Goal: Transaction & Acquisition: Book appointment/travel/reservation

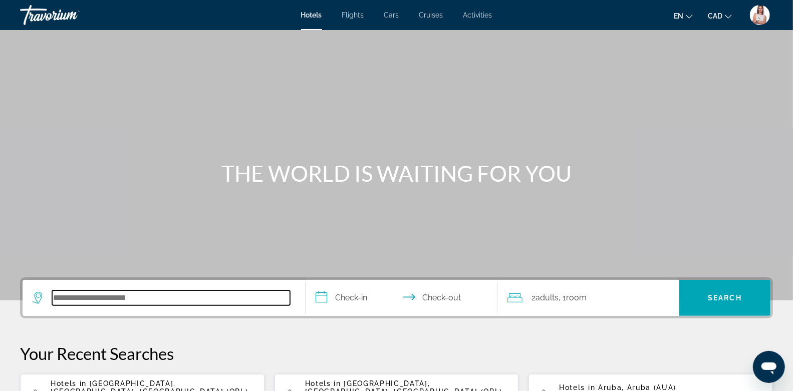
click at [132, 299] on input "Search hotel destination" at bounding box center [171, 298] width 238 height 15
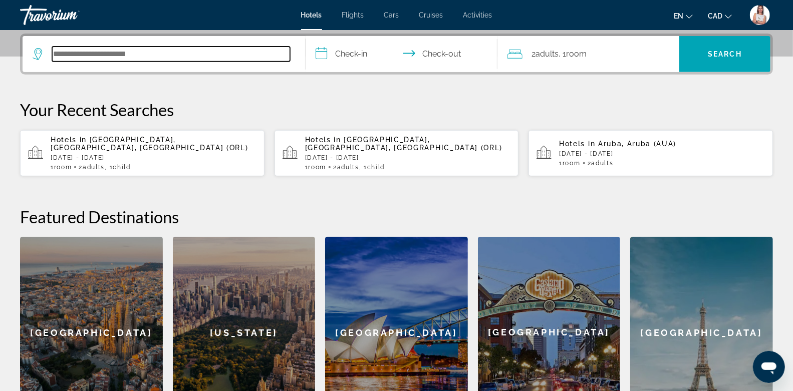
scroll to position [245, 0]
paste input "**********"
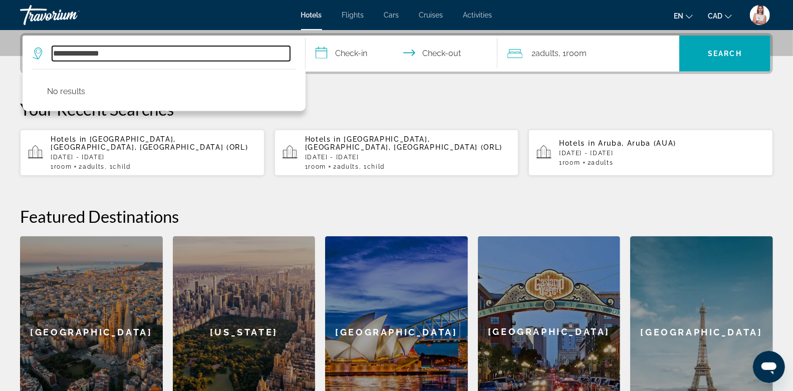
drag, startPoint x: 74, startPoint y: 54, endPoint x: 10, endPoint y: 48, distance: 64.5
click at [10, 48] on div "**********" at bounding box center [396, 230] width 793 height 395
click at [115, 53] on input "**********" at bounding box center [171, 53] width 238 height 15
type input "*"
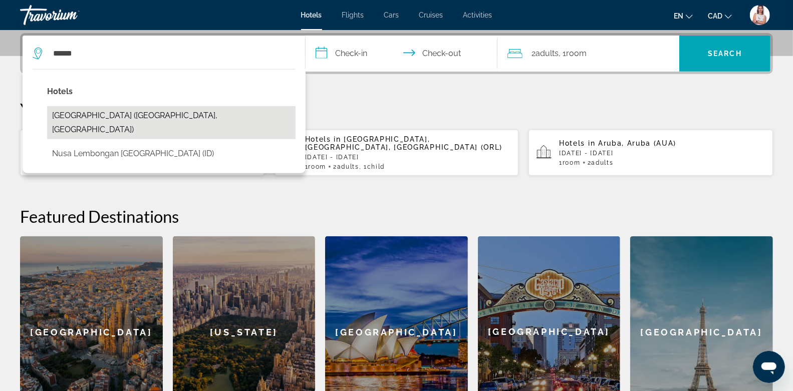
click at [122, 114] on button "[GEOGRAPHIC_DATA] ([GEOGRAPHIC_DATA], [GEOGRAPHIC_DATA])" at bounding box center [171, 122] width 249 height 33
type input "**********"
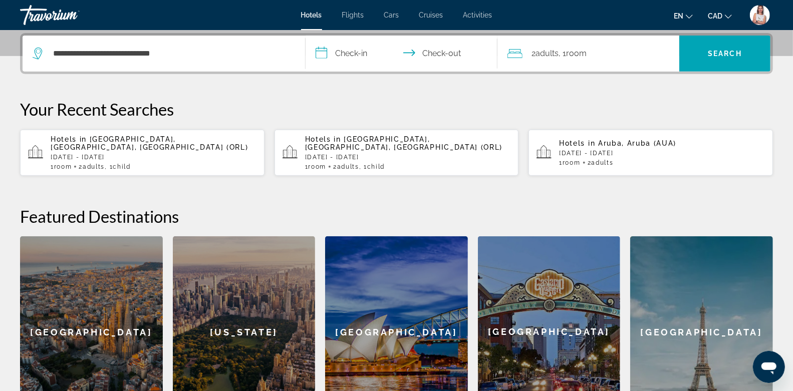
click at [349, 51] on input "**********" at bounding box center [404, 55] width 196 height 39
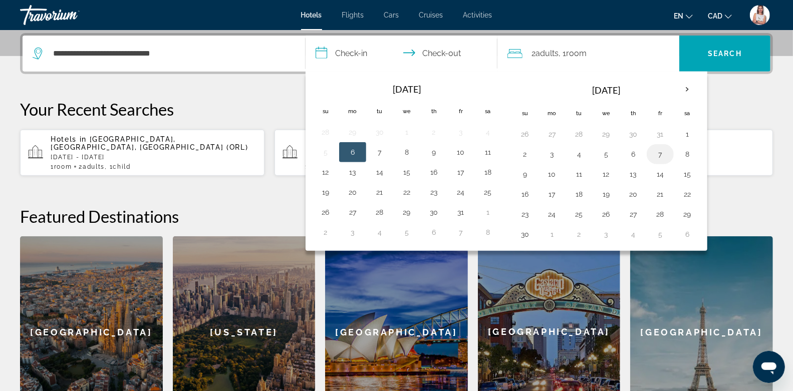
click at [652, 150] on button "7" at bounding box center [660, 154] width 16 height 14
click at [526, 169] on button "9" at bounding box center [525, 174] width 16 height 14
type input "**********"
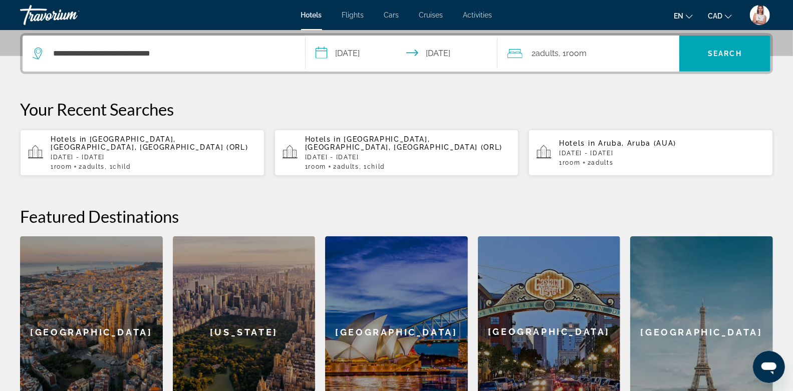
click at [618, 53] on div "2 Adult Adults , 1 Room rooms" at bounding box center [594, 54] width 172 height 14
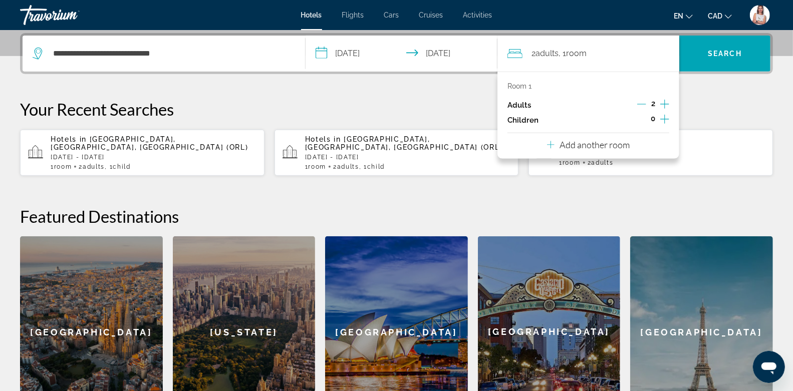
click at [665, 104] on icon "Increment adults" at bounding box center [664, 104] width 9 height 9
click at [666, 104] on icon "Increment adults" at bounding box center [664, 104] width 9 height 12
click at [566, 146] on p "Add another room" at bounding box center [595, 144] width 70 height 11
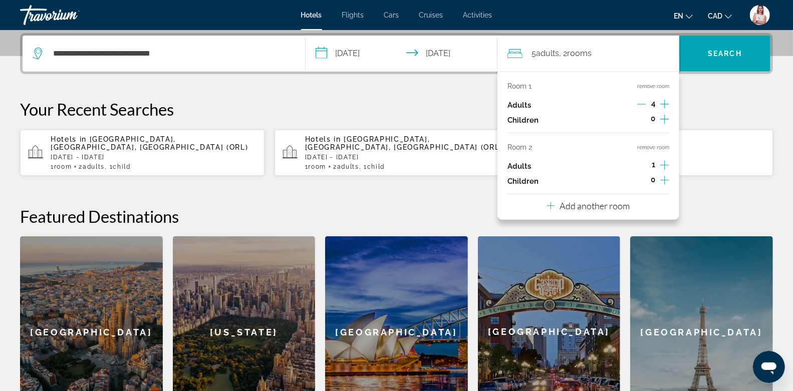
click at [664, 103] on icon "Increment adults" at bounding box center [664, 104] width 9 height 12
click at [640, 101] on icon "Decrement adults" at bounding box center [641, 104] width 9 height 9
click at [664, 162] on icon "Increment adults" at bounding box center [664, 165] width 9 height 12
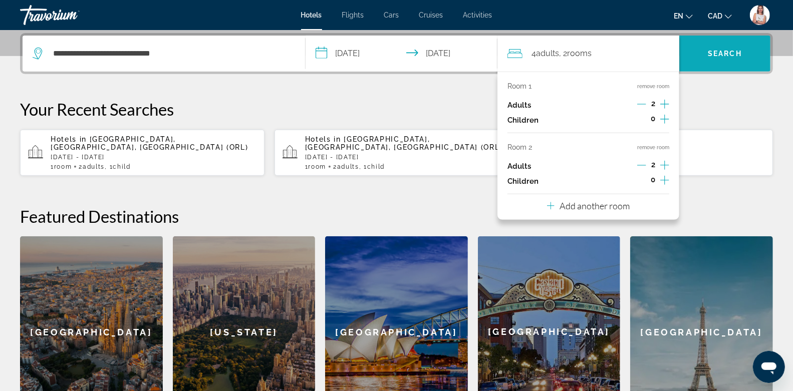
click at [707, 49] on span "Search" at bounding box center [724, 54] width 91 height 24
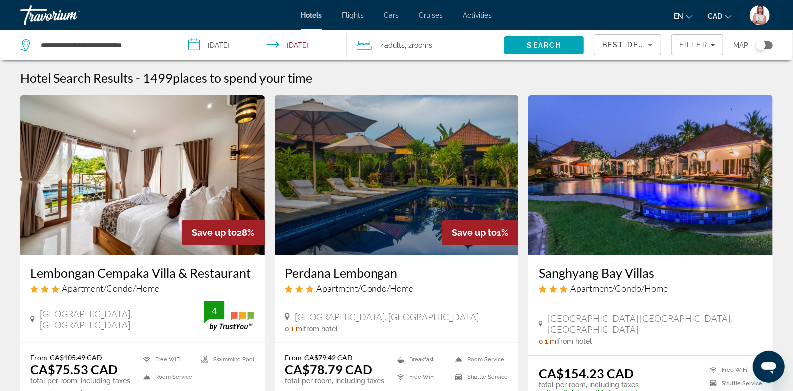
click at [719, 15] on span "CAD" at bounding box center [715, 16] width 15 height 8
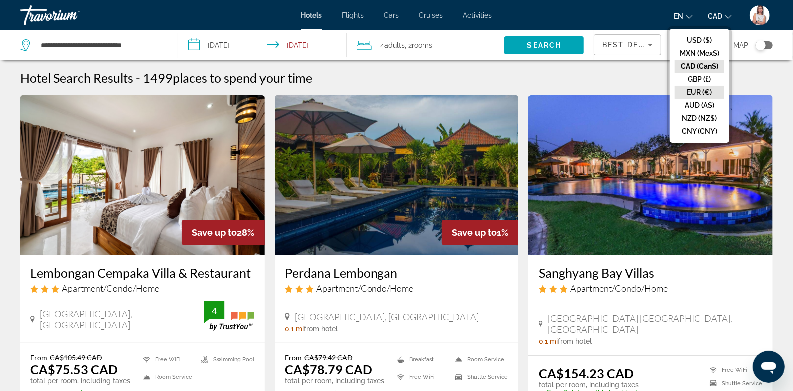
click at [706, 89] on button "EUR (€)" at bounding box center [700, 92] width 50 height 13
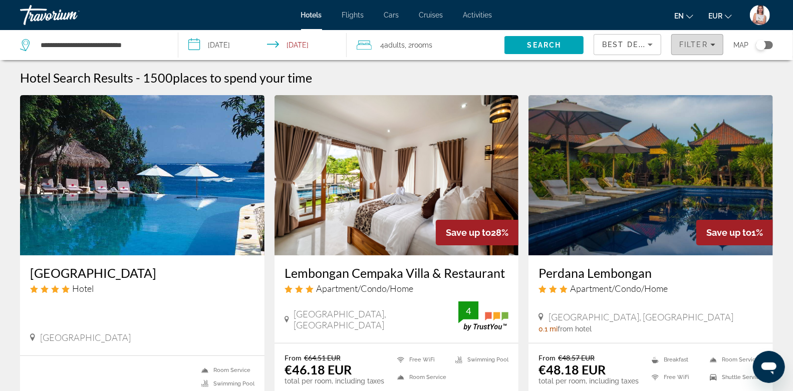
click at [700, 49] on span "Filters" at bounding box center [697, 45] width 51 height 24
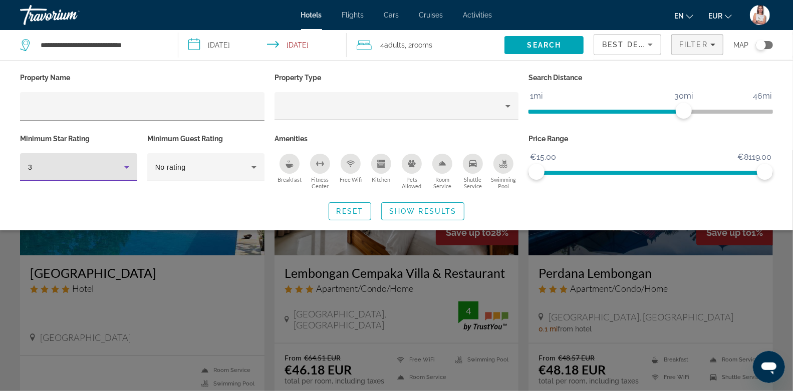
click at [106, 167] on div "3" at bounding box center [76, 167] width 96 height 12
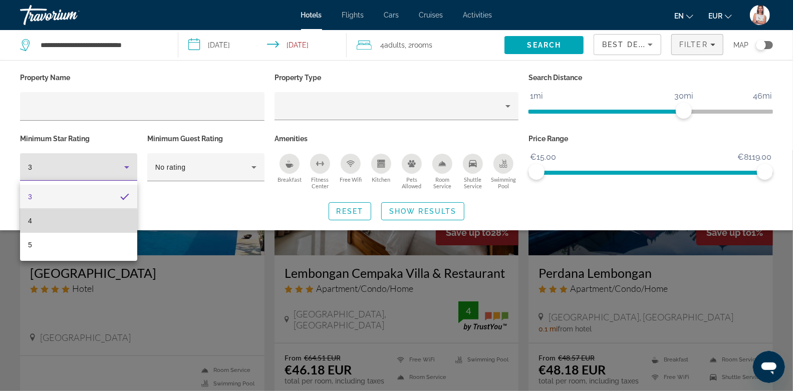
click at [47, 222] on mat-option "4" at bounding box center [78, 221] width 117 height 24
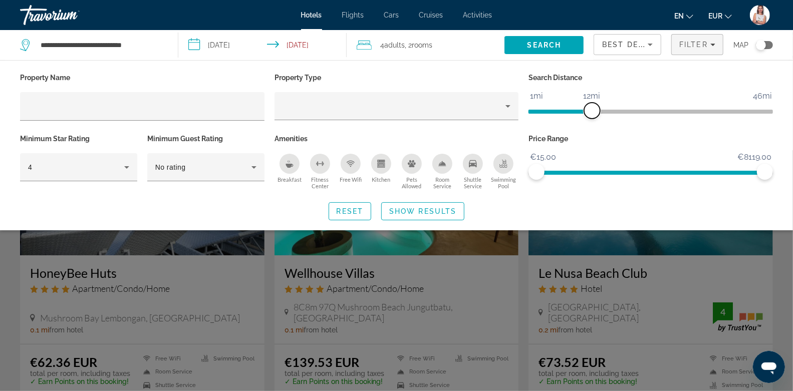
drag, startPoint x: 681, startPoint y: 108, endPoint x: 593, endPoint y: 109, distance: 88.2
click at [593, 109] on span "ngx-slider" at bounding box center [592, 111] width 16 height 16
click at [422, 210] on span "Show Results" at bounding box center [422, 211] width 67 height 8
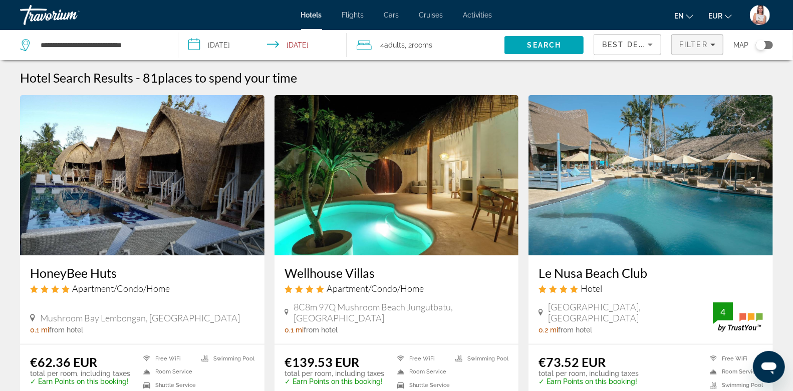
click at [709, 46] on div "Filter" at bounding box center [697, 45] width 36 height 8
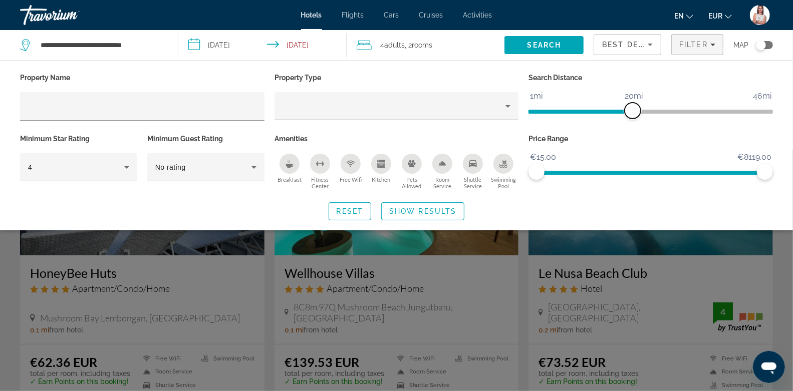
drag, startPoint x: 591, startPoint y: 110, endPoint x: 633, endPoint y: 111, distance: 41.6
click at [633, 111] on span "ngx-slider" at bounding box center [633, 111] width 16 height 16
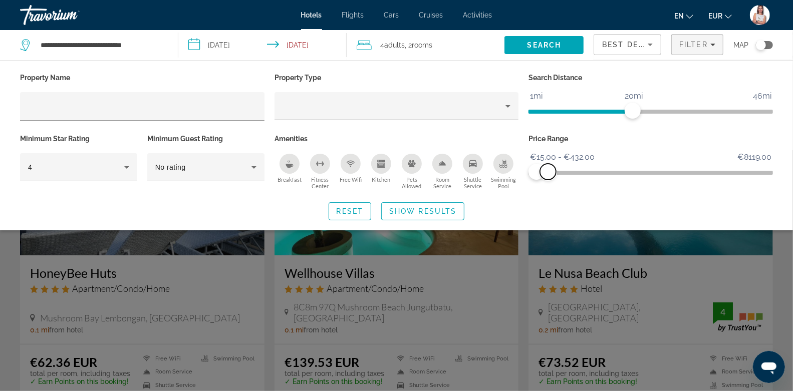
drag, startPoint x: 765, startPoint y: 169, endPoint x: 549, endPoint y: 189, distance: 217.4
click at [549, 189] on div "Price Range €15.00 €8119.00 €15.00 €432.00 €15.00 - €432.00" at bounding box center [651, 162] width 255 height 61
click at [427, 205] on span "Search widget" at bounding box center [423, 211] width 82 height 24
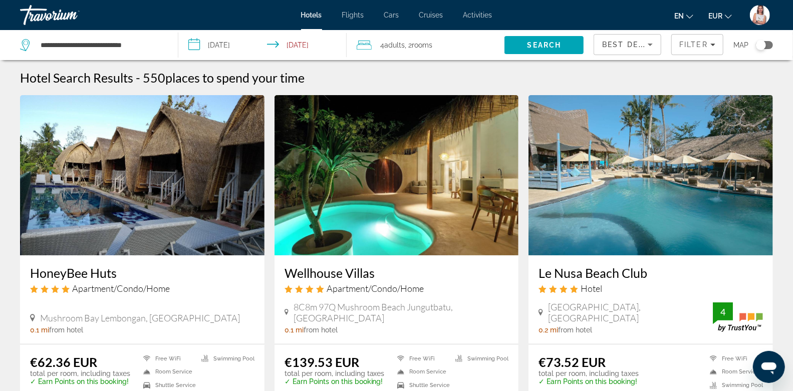
click at [771, 44] on div "Toggle map" at bounding box center [764, 45] width 17 height 8
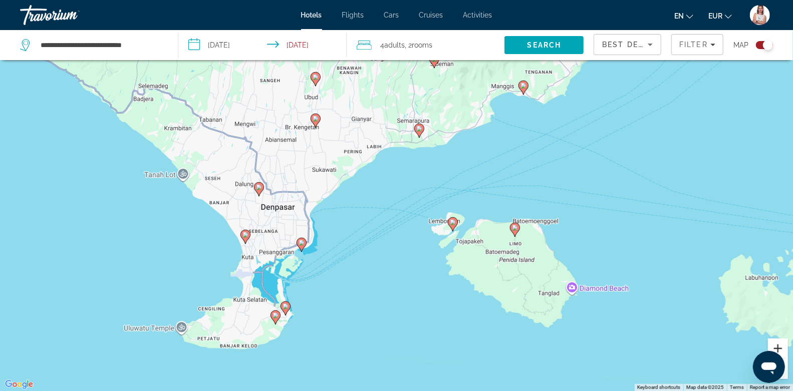
click at [776, 347] on button "Zoom in" at bounding box center [778, 349] width 20 height 20
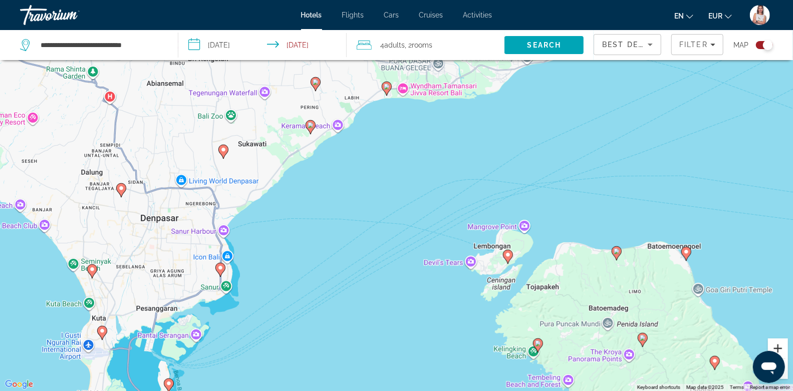
click at [776, 347] on button "Zoom in" at bounding box center [778, 349] width 20 height 20
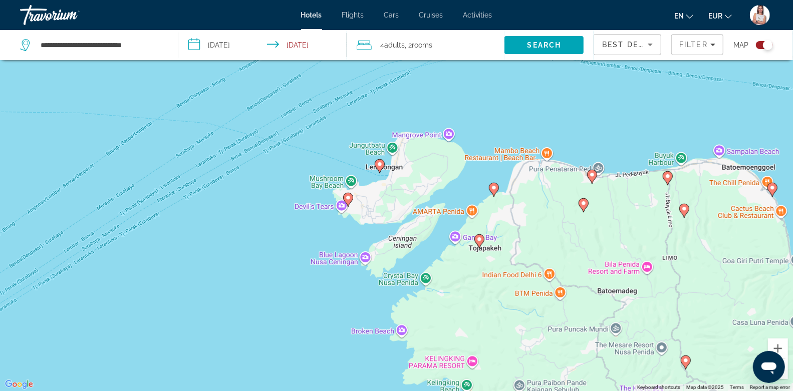
drag, startPoint x: 535, startPoint y: 320, endPoint x: 331, endPoint y: 189, distance: 242.4
click at [331, 189] on div "To activate drag with keyboard, press Alt + Enter. Once in keyboard drag state,…" at bounding box center [396, 195] width 793 height 391
click at [381, 164] on image "Main content" at bounding box center [380, 164] width 6 height 6
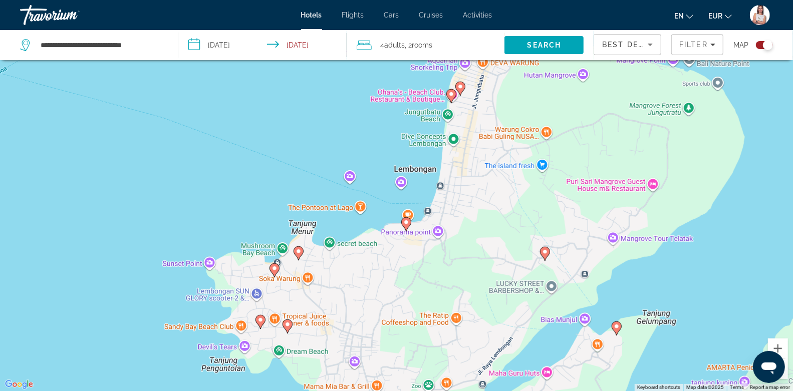
click at [406, 221] on image "Main content" at bounding box center [406, 222] width 6 height 6
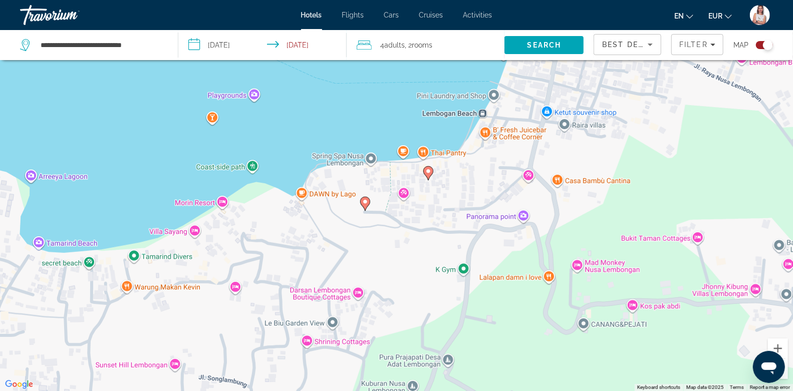
click at [429, 172] on image "Main content" at bounding box center [428, 171] width 6 height 6
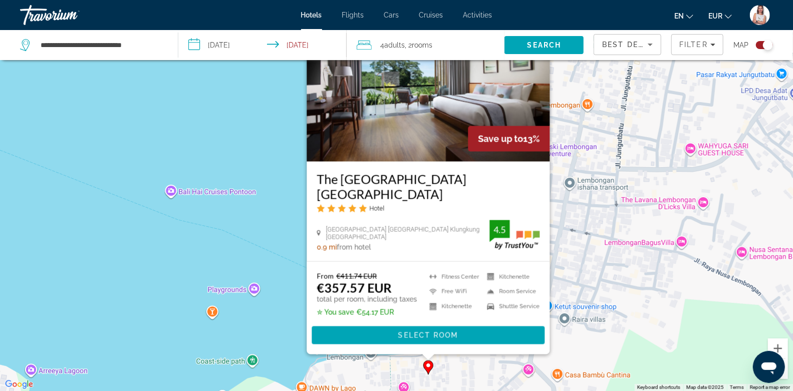
click at [249, 278] on div "To activate drag with keyboard, press Alt + Enter. Once in keyboard drag state,…" at bounding box center [396, 195] width 793 height 391
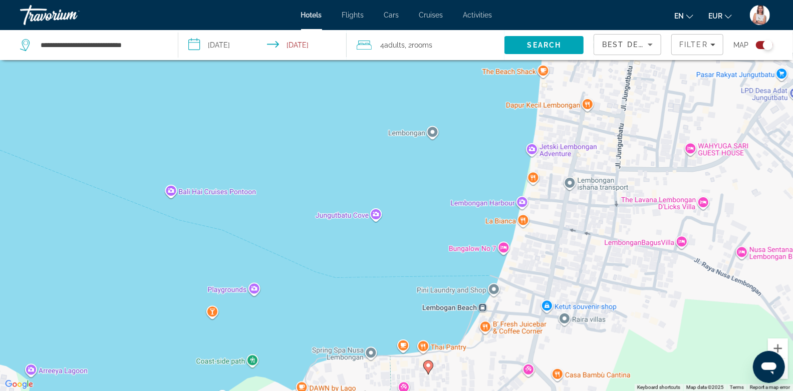
click at [785, 376] on button "Zoom out" at bounding box center [778, 369] width 20 height 20
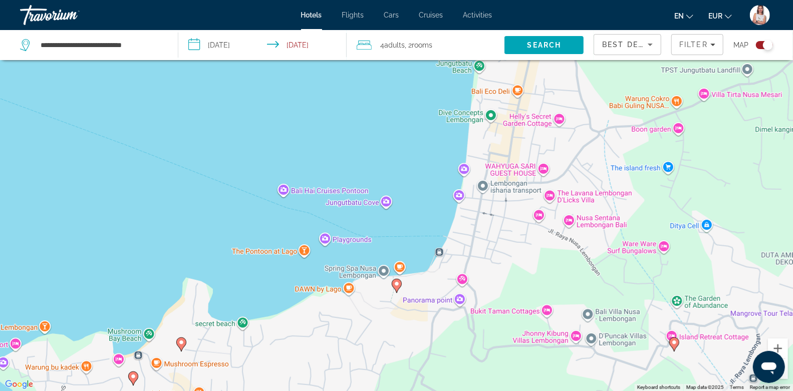
click at [785, 376] on button "Zoom out" at bounding box center [778, 369] width 20 height 20
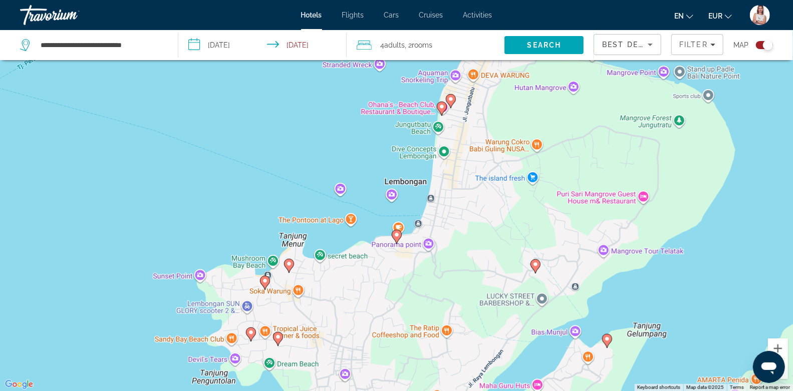
click at [267, 280] on image "Main content" at bounding box center [265, 281] width 6 height 6
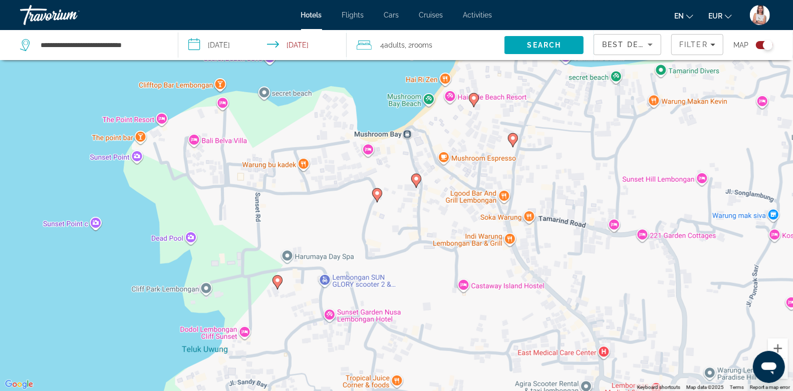
click at [475, 100] on image "Main content" at bounding box center [474, 98] width 6 height 6
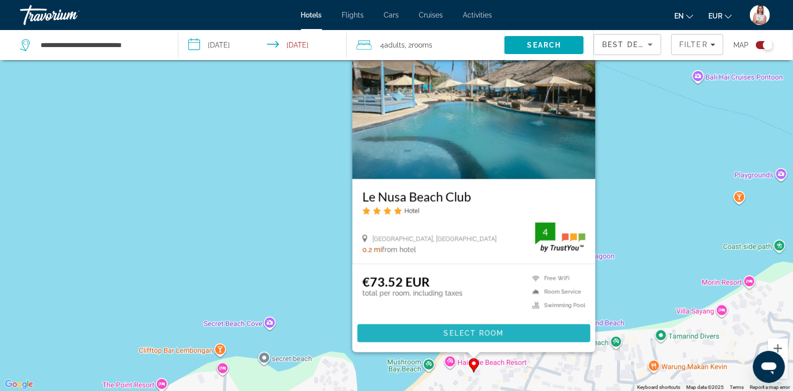
click at [445, 330] on span "Select Room" at bounding box center [473, 334] width 60 height 8
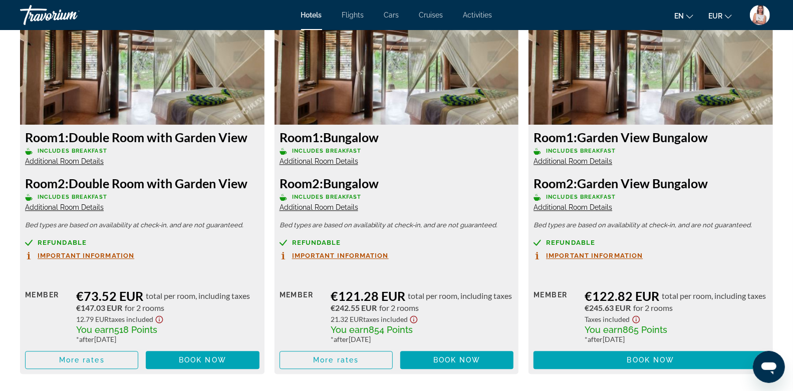
scroll to position [1469, 0]
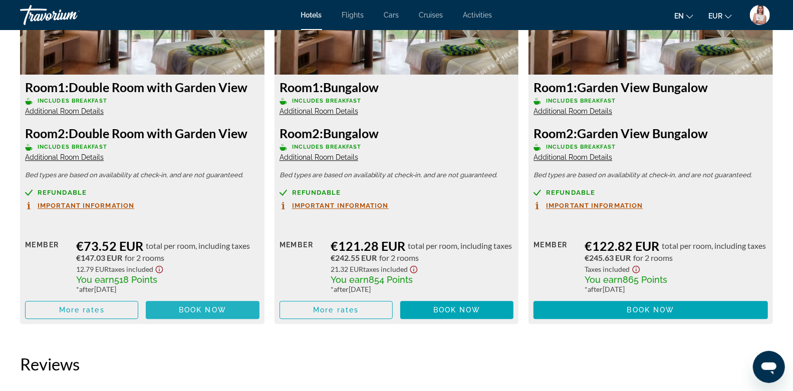
click at [211, 311] on span "Book now" at bounding box center [203, 310] width 48 height 8
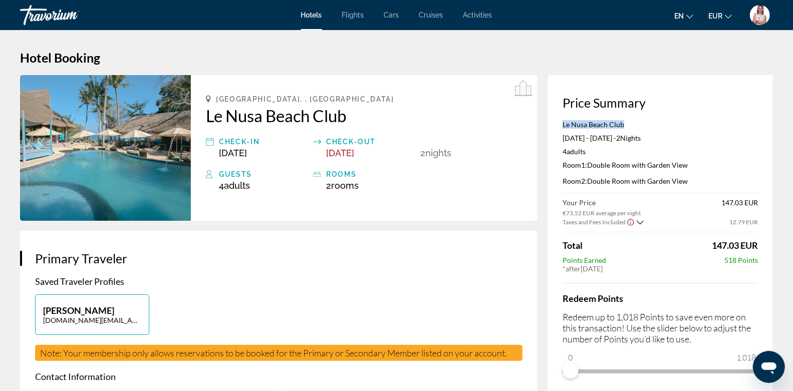
drag, startPoint x: 625, startPoint y: 123, endPoint x: 553, endPoint y: 124, distance: 72.7
click at [553, 124] on div "Price Summary [GEOGRAPHIC_DATA] [DATE] - [DATE] - 2 Night Nights 4 Adult Adults…" at bounding box center [660, 237] width 225 height 324
copy p "Le Nusa Beach Club"
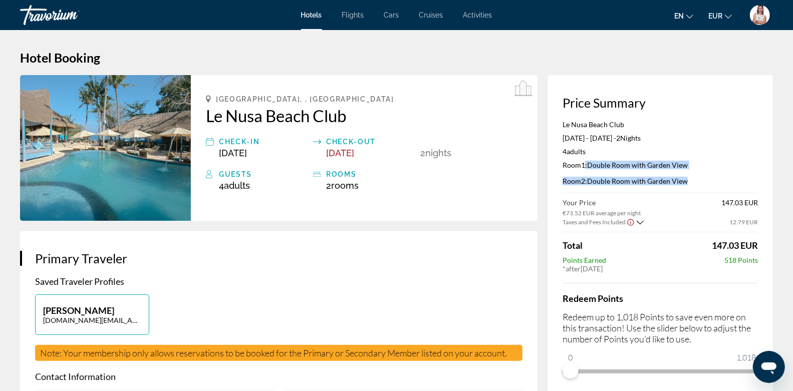
drag, startPoint x: 584, startPoint y: 165, endPoint x: 698, endPoint y: 189, distance: 117.2
click at [698, 189] on div "[GEOGRAPHIC_DATA] [DATE] - [DATE] - 2 Night Nights 4 Adult Adults , 0 Child Chi…" at bounding box center [660, 156] width 195 height 73
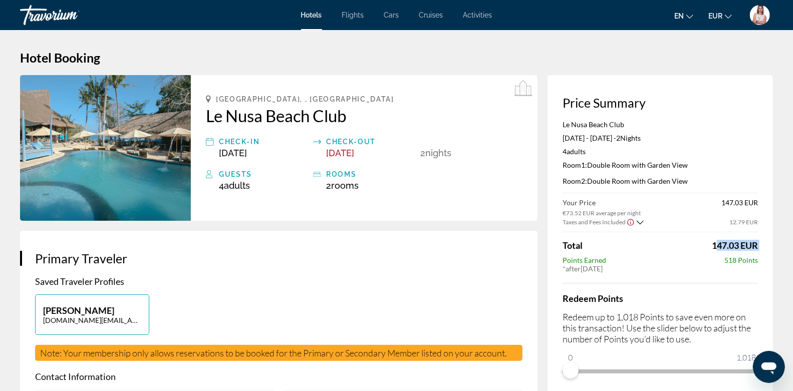
drag, startPoint x: 704, startPoint y: 245, endPoint x: 685, endPoint y: 251, distance: 20.4
click at [685, 251] on div "Your Price €73.52 EUR average per night 147.03 EUR Taxes and Fees Included 12.7…" at bounding box center [660, 235] width 195 height 75
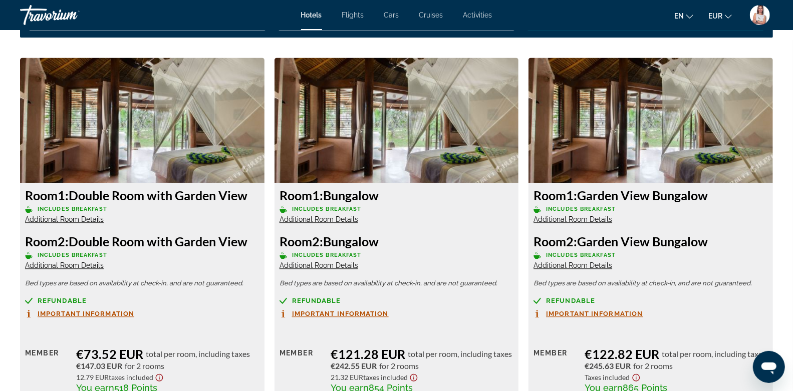
scroll to position [1377, 0]
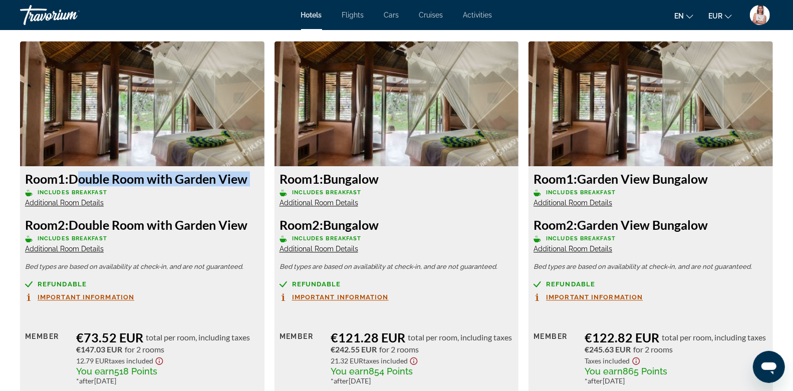
drag, startPoint x: 76, startPoint y: 177, endPoint x: 218, endPoint y: 188, distance: 143.2
click at [218, 188] on div "Room 1: Double Room with Garden View Includes Breakfast Additional Room Details" at bounding box center [142, 189] width 234 height 36
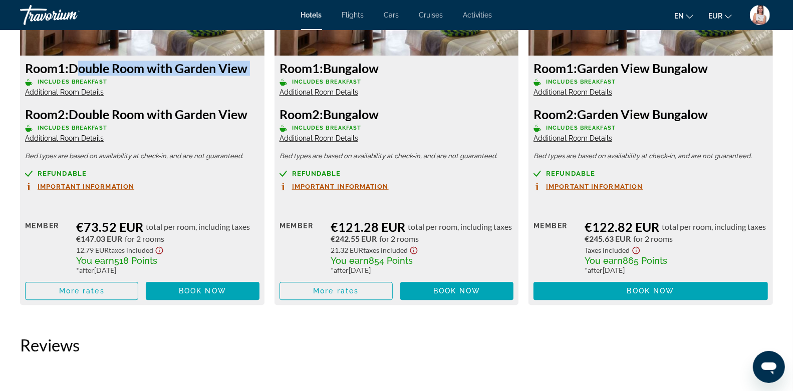
scroll to position [1490, 0]
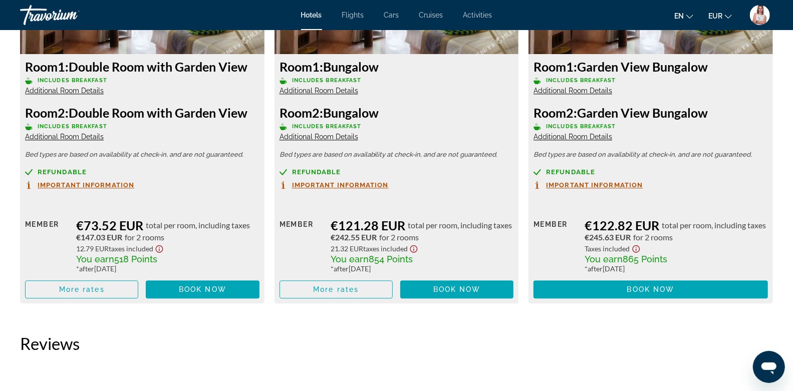
click at [57, 171] on span "Refundable" at bounding box center [62, 172] width 49 height 7
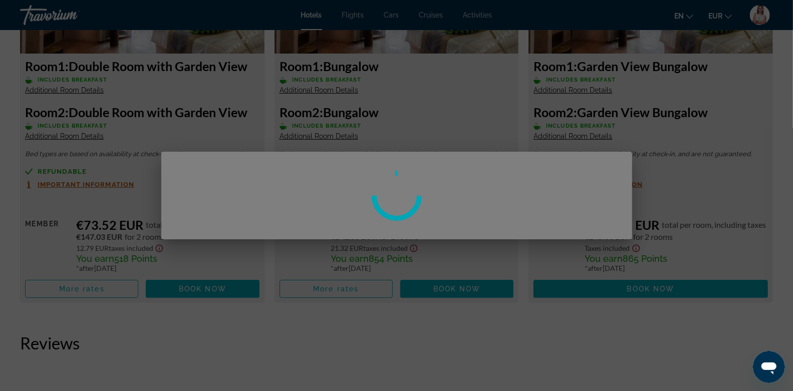
scroll to position [0, 0]
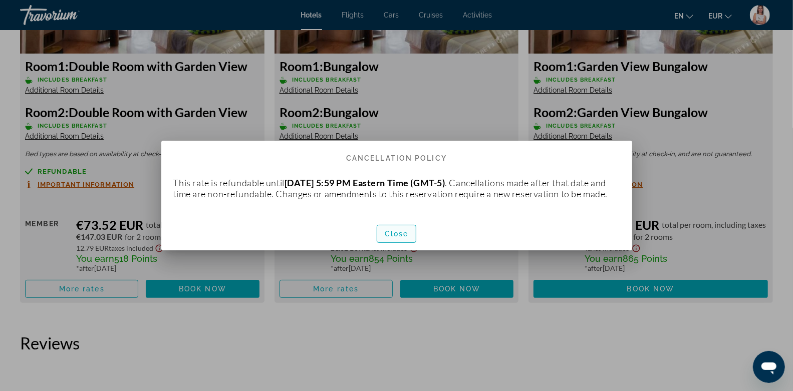
click at [390, 238] on span "Close" at bounding box center [397, 234] width 24 height 8
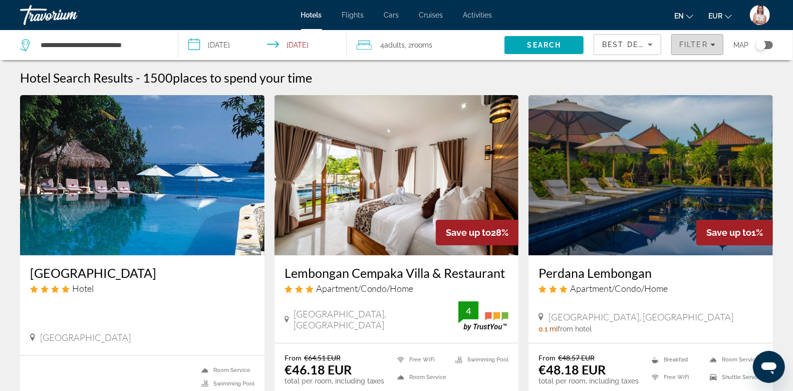
click at [691, 42] on span "Filter" at bounding box center [693, 45] width 29 height 8
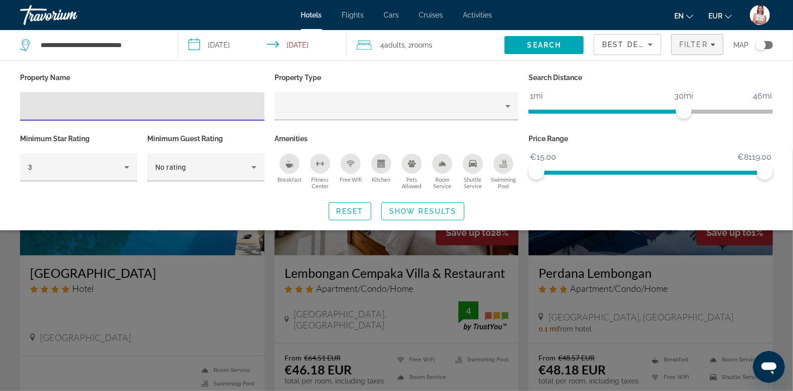
click at [152, 106] on input "Hotel Filters" at bounding box center [142, 107] width 228 height 12
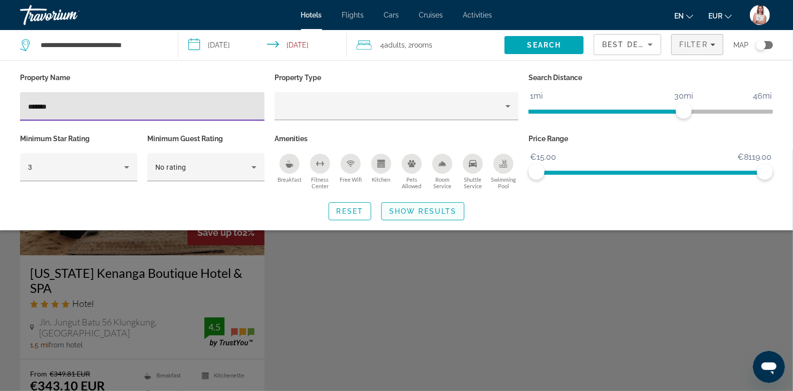
type input "*******"
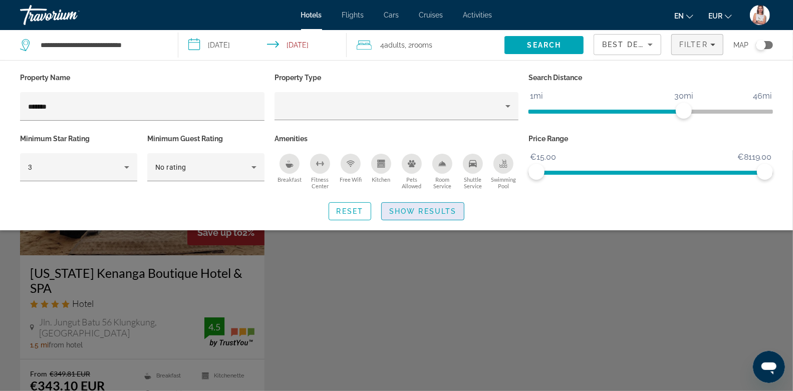
click at [429, 210] on span "Show Results" at bounding box center [422, 211] width 67 height 8
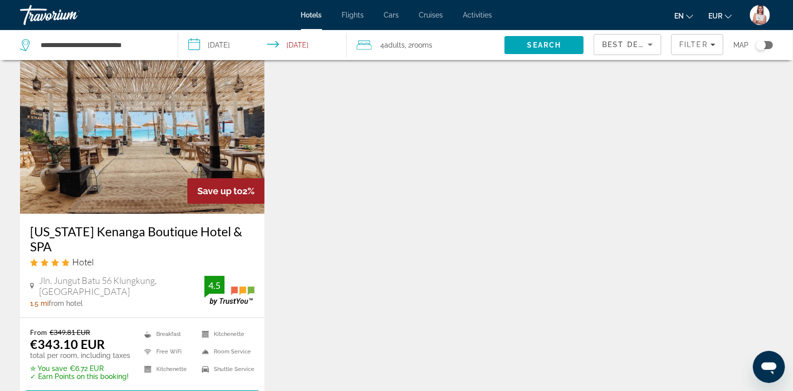
scroll to position [86, 0]
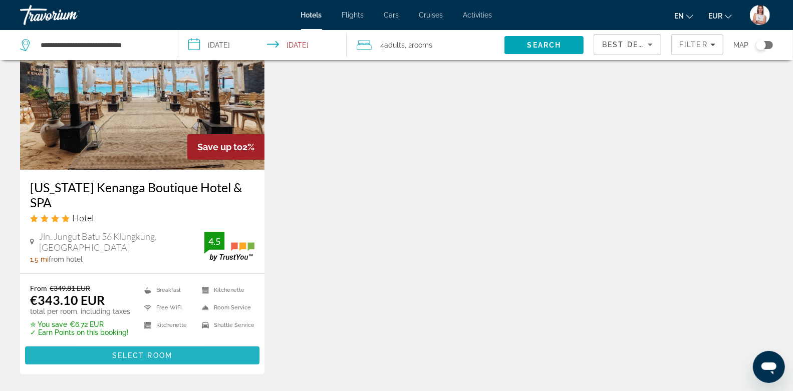
click at [104, 344] on span "Main content" at bounding box center [142, 356] width 234 height 24
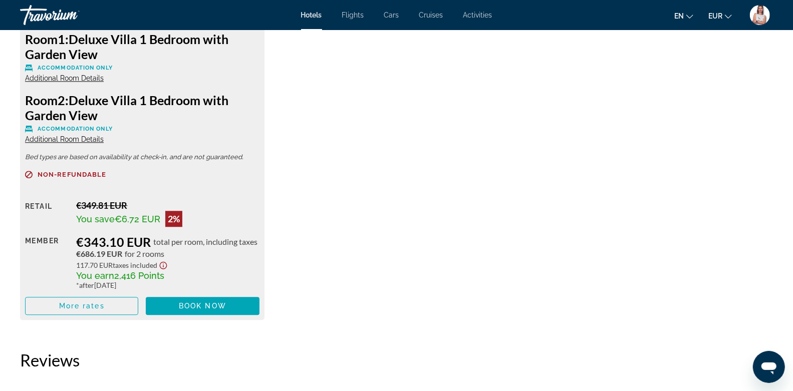
scroll to position [1518, 0]
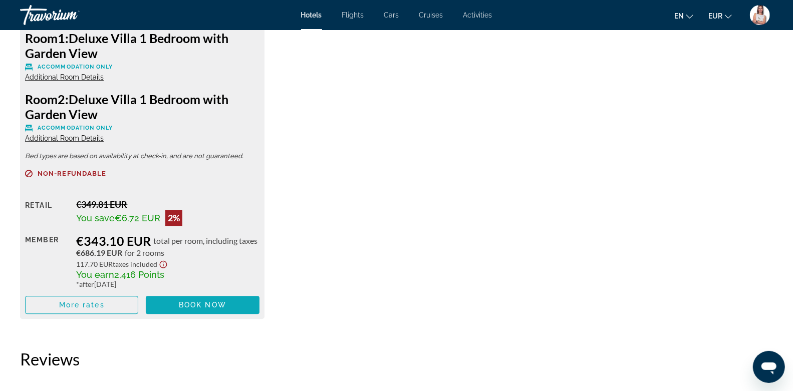
click at [210, 304] on span "Book now" at bounding box center [203, 305] width 48 height 8
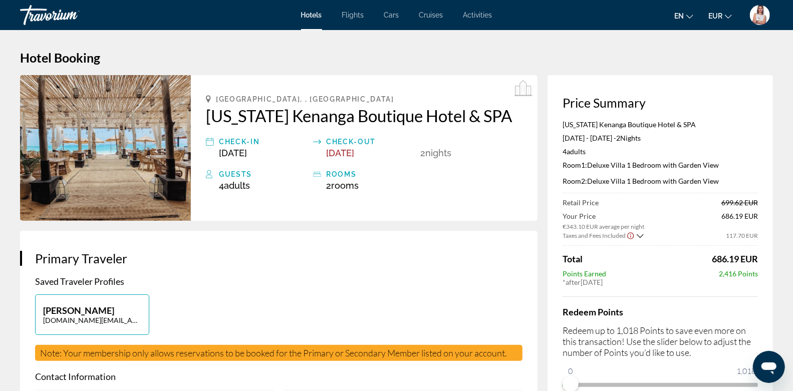
drag, startPoint x: 719, startPoint y: 274, endPoint x: 764, endPoint y: 277, distance: 45.2
click at [764, 277] on div "Price Summary [US_STATE] Kenanga Boutique Hotel & SPA [DATE] - [DATE] - 2 Night…" at bounding box center [660, 244] width 225 height 338
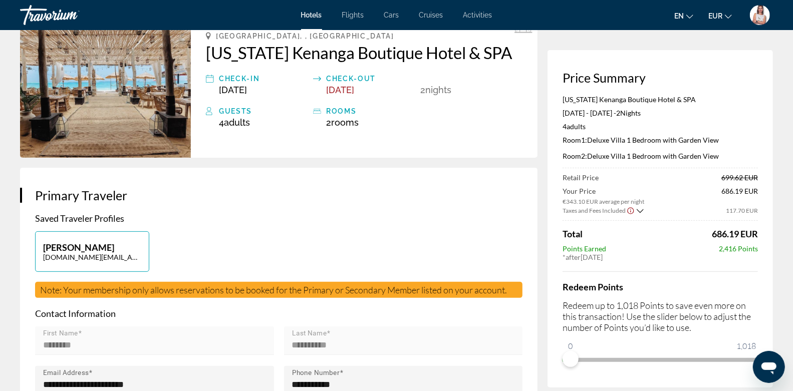
scroll to position [111, 0]
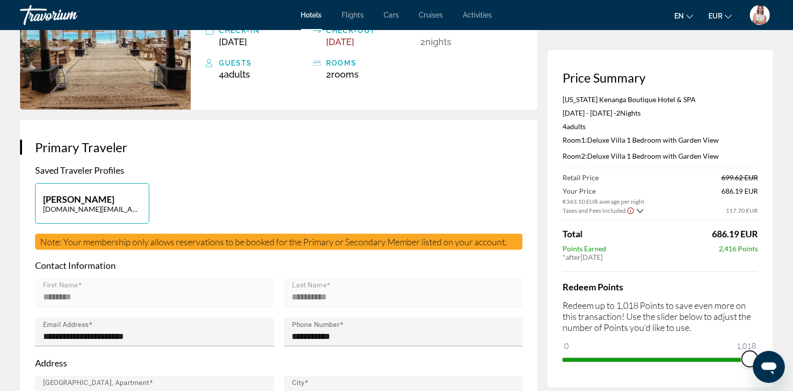
drag, startPoint x: 568, startPoint y: 358, endPoint x: 801, endPoint y: 356, distance: 233.0
click at [793, 280] on html "Skip to main content Hotels Flights Cars Cruises Activities Hotels Flights Cars…" at bounding box center [396, 84] width 793 height 391
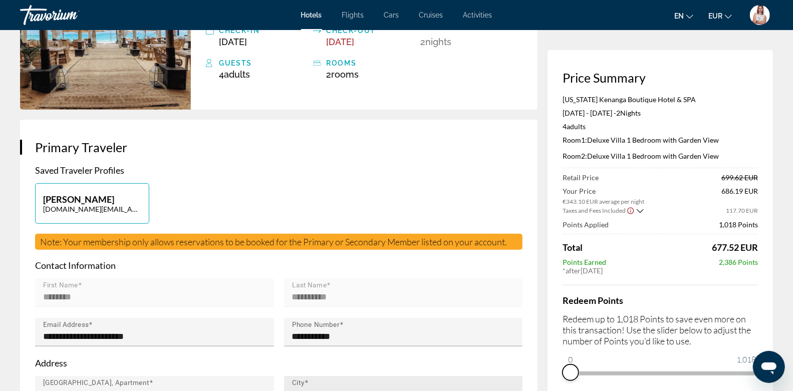
drag, startPoint x: 746, startPoint y: 372, endPoint x: 501, endPoint y: 376, distance: 245.6
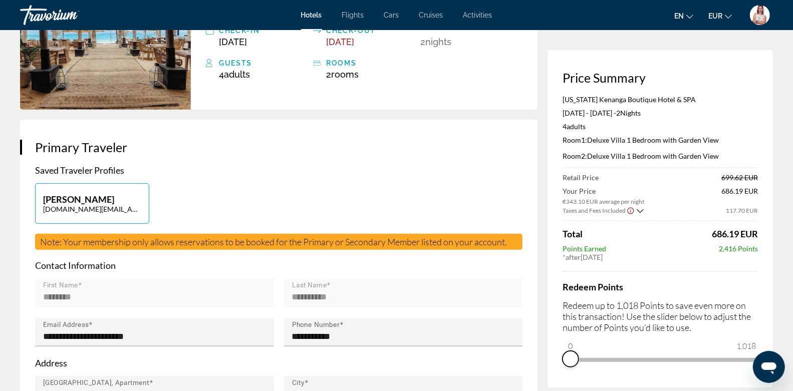
scroll to position [0, 0]
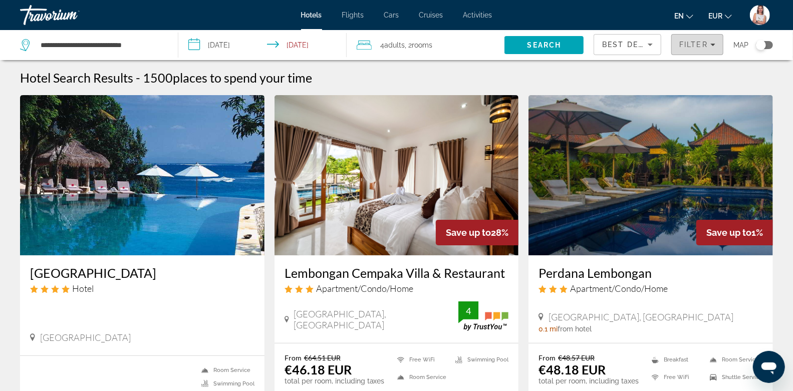
click at [698, 45] on span "Filter" at bounding box center [693, 45] width 29 height 8
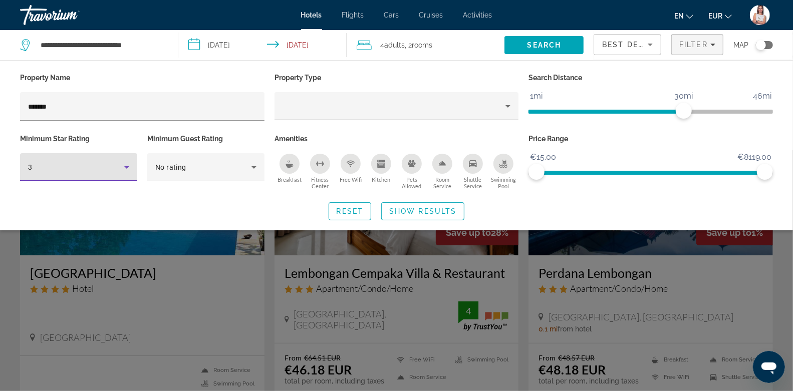
click at [114, 164] on div "3" at bounding box center [76, 167] width 96 height 12
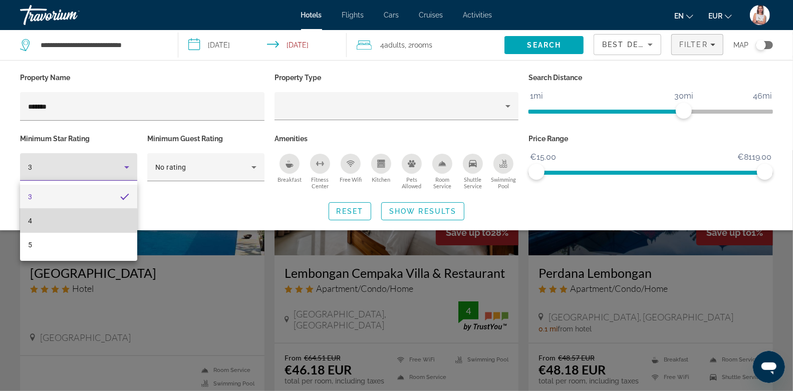
click at [65, 221] on mat-option "4" at bounding box center [78, 221] width 117 height 24
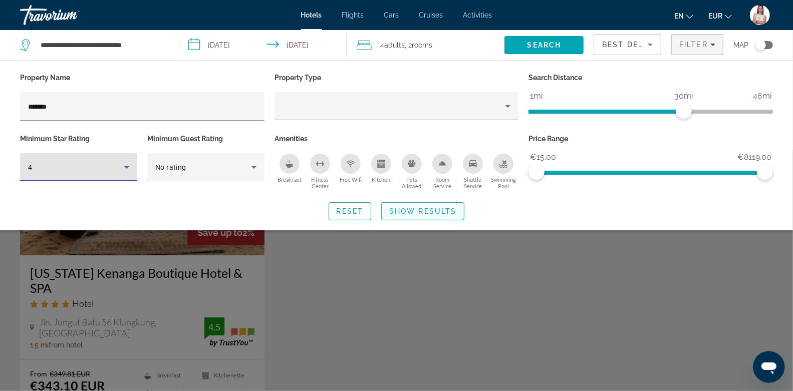
click at [411, 207] on span "Show Results" at bounding box center [422, 211] width 67 height 8
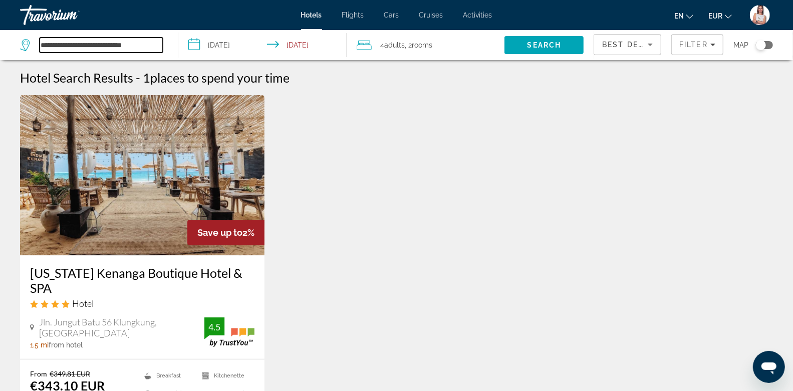
click at [151, 44] on input "**********" at bounding box center [101, 45] width 123 height 15
drag, startPoint x: 125, startPoint y: 45, endPoint x: 0, endPoint y: 47, distance: 124.8
click at [0, 47] on app-destination-search "**********" at bounding box center [89, 45] width 178 height 30
click at [151, 45] on input "**********" at bounding box center [101, 45] width 123 height 15
drag, startPoint x: 151, startPoint y: 45, endPoint x: 5, endPoint y: 41, distance: 146.4
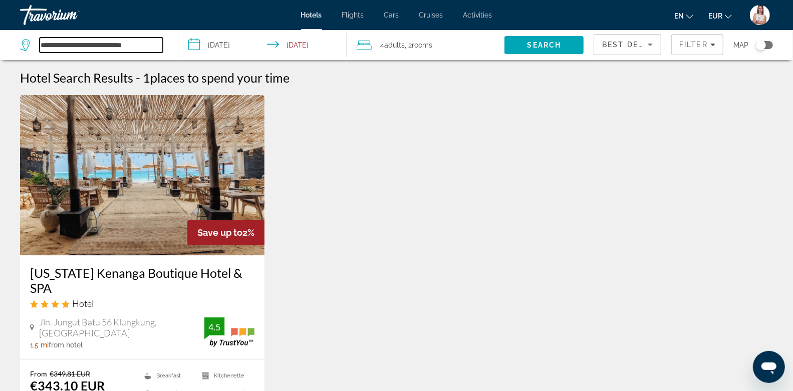
click at [5, 41] on app-destination-search "**********" at bounding box center [89, 45] width 178 height 30
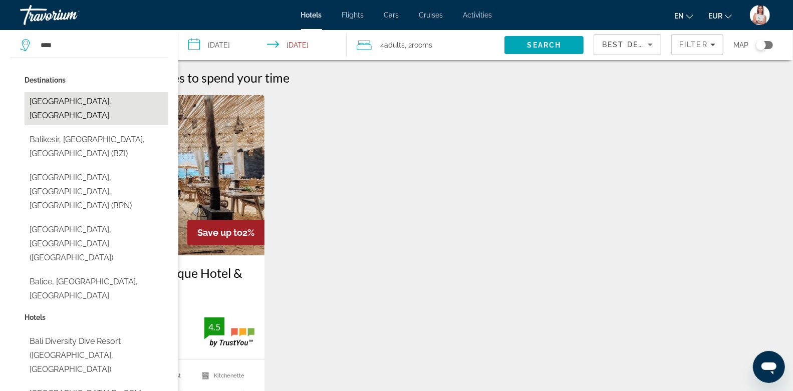
click at [67, 100] on button "[GEOGRAPHIC_DATA], [GEOGRAPHIC_DATA]" at bounding box center [97, 108] width 144 height 33
type input "**********"
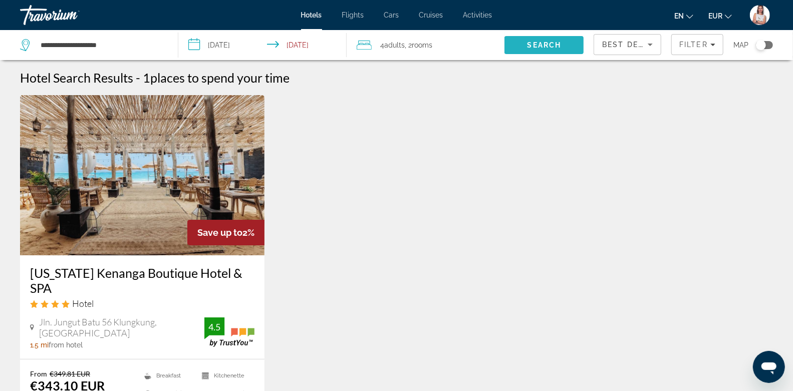
click at [545, 43] on span "Search" at bounding box center [545, 45] width 34 height 8
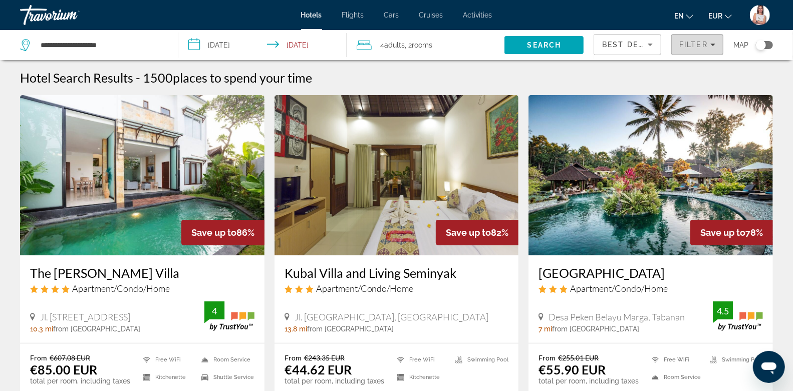
click at [691, 44] on span "Filter" at bounding box center [693, 45] width 29 height 8
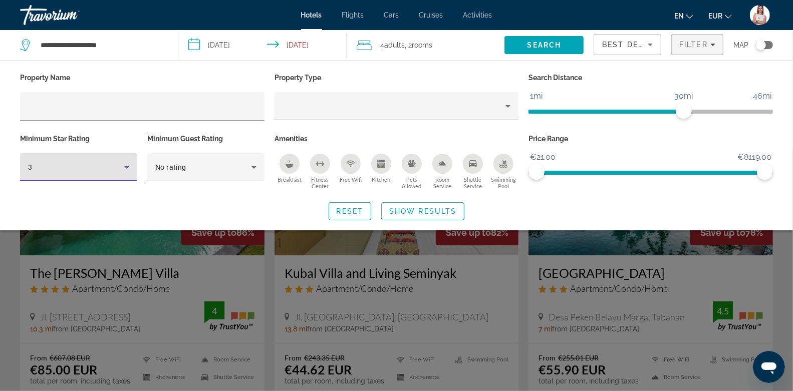
click at [97, 170] on div "3" at bounding box center [76, 167] width 96 height 12
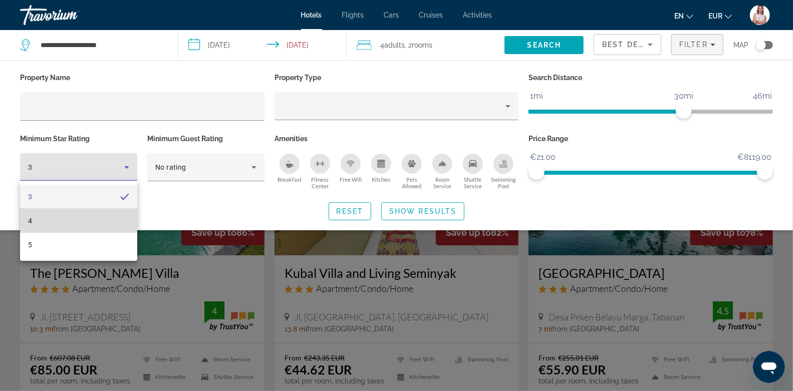
click at [48, 220] on mat-option "4" at bounding box center [78, 221] width 117 height 24
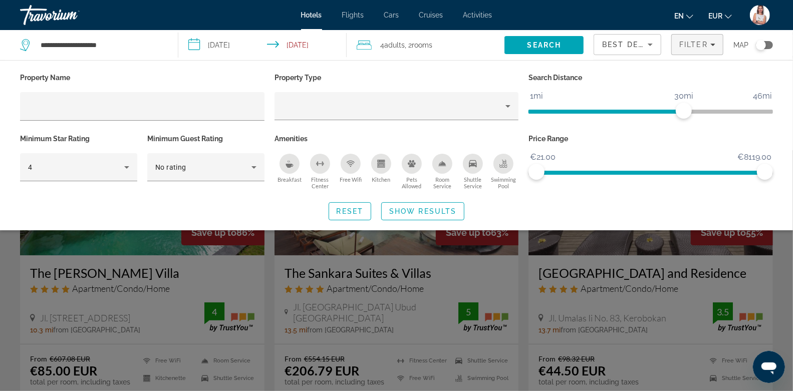
drag, startPoint x: 429, startPoint y: 213, endPoint x: 570, endPoint y: 219, distance: 141.4
click at [570, 219] on div "Reset Show Results" at bounding box center [396, 211] width 753 height 18
drag, startPoint x: 769, startPoint y: 171, endPoint x: 546, endPoint y: 177, distance: 223.6
click at [546, 177] on span "ngx-slider-max" at bounding box center [545, 172] width 16 height 16
click at [428, 210] on span "Show Results" at bounding box center [422, 211] width 67 height 8
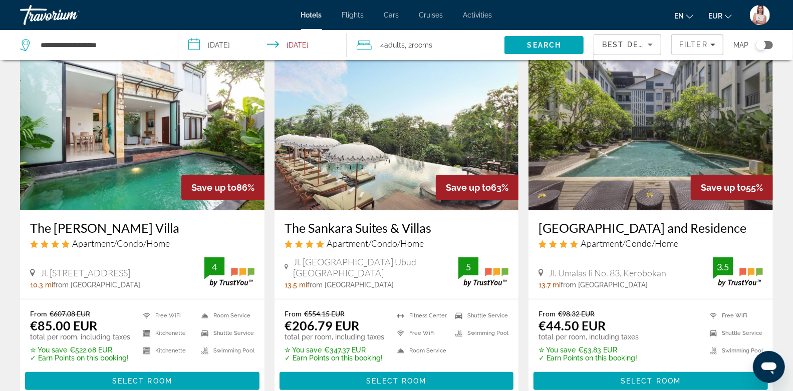
scroll to position [63, 0]
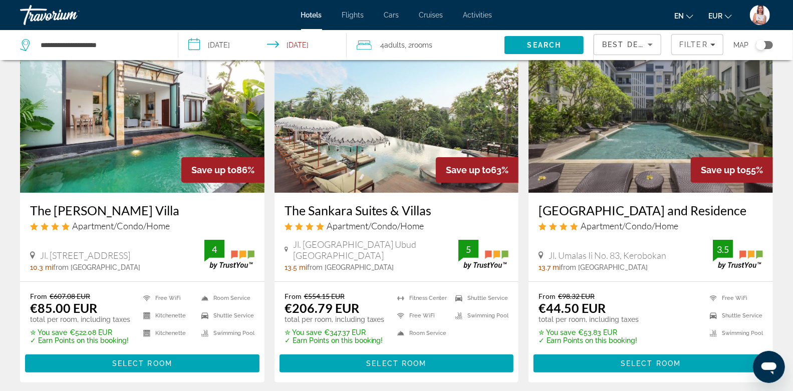
click at [768, 43] on div "Toggle map" at bounding box center [764, 45] width 17 height 8
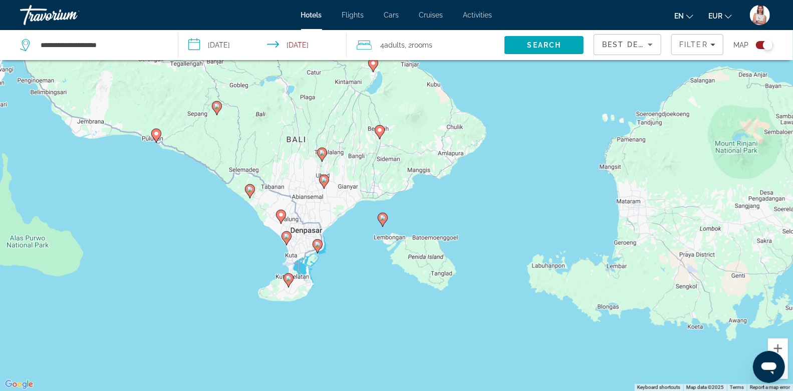
drag, startPoint x: 377, startPoint y: 170, endPoint x: 244, endPoint y: 140, distance: 136.6
click at [245, 141] on div "To activate drag with keyboard, press Alt + Enter. Once in keyboard drag state,…" at bounding box center [396, 195] width 793 height 391
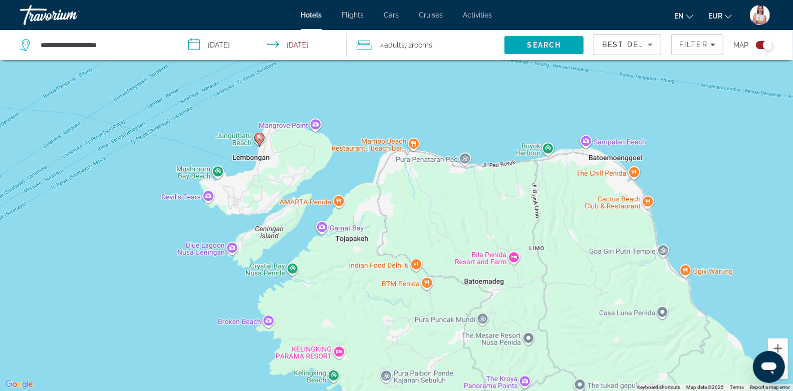
drag, startPoint x: 193, startPoint y: 178, endPoint x: 391, endPoint y: 352, distance: 263.1
click at [391, 352] on div "To activate drag with keyboard, press Alt + Enter. Once in keyboard drag state,…" at bounding box center [396, 195] width 793 height 391
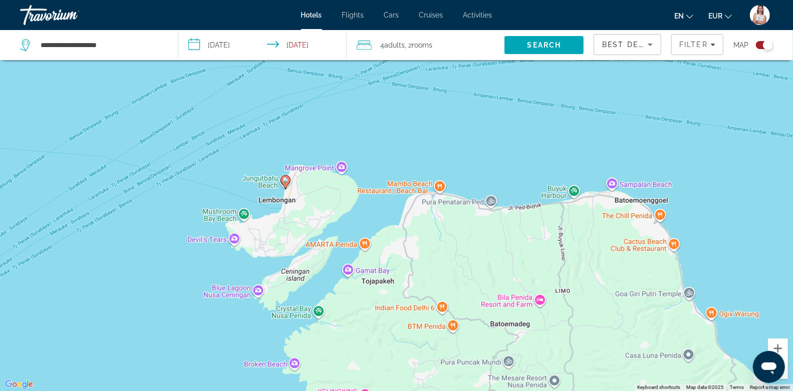
drag, startPoint x: 286, startPoint y: 235, endPoint x: 321, endPoint y: 293, distance: 67.5
click at [321, 293] on div "To activate drag with keyboard, press Alt + Enter. Once in keyboard drag state,…" at bounding box center [396, 195] width 793 height 391
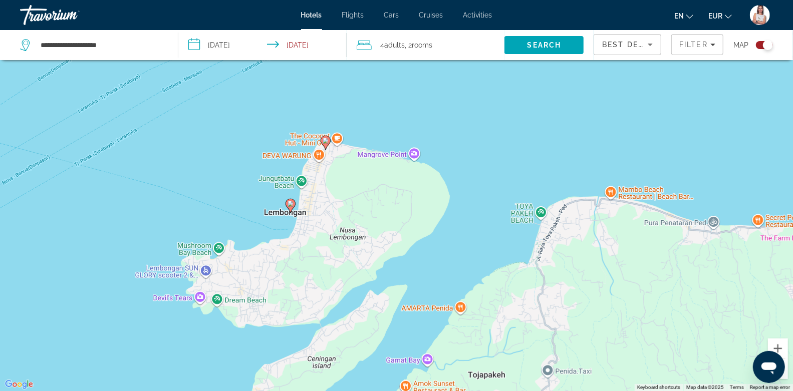
drag, startPoint x: 233, startPoint y: 167, endPoint x: 282, endPoint y: 259, distance: 104.2
click at [282, 259] on div "To activate drag with keyboard, press Alt + Enter. Once in keyboard drag state,…" at bounding box center [396, 195] width 793 height 391
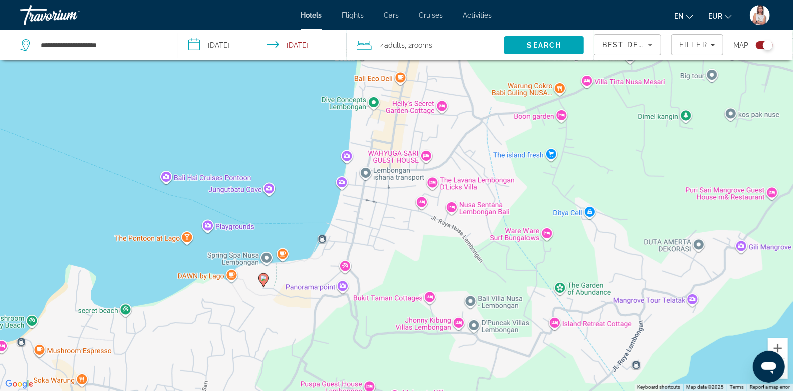
click at [264, 280] on image "Main content" at bounding box center [264, 279] width 6 height 6
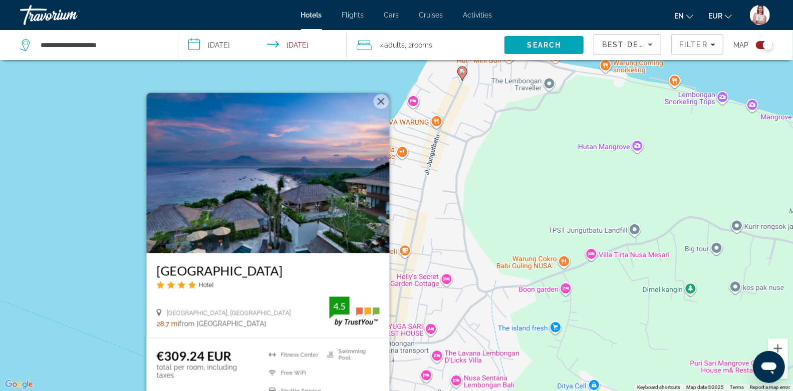
drag, startPoint x: 460, startPoint y: 169, endPoint x: 464, endPoint y: 262, distance: 92.3
click at [464, 262] on div "To activate drag with keyboard, press Alt + Enter. Once in keyboard drag state,…" at bounding box center [396, 195] width 793 height 391
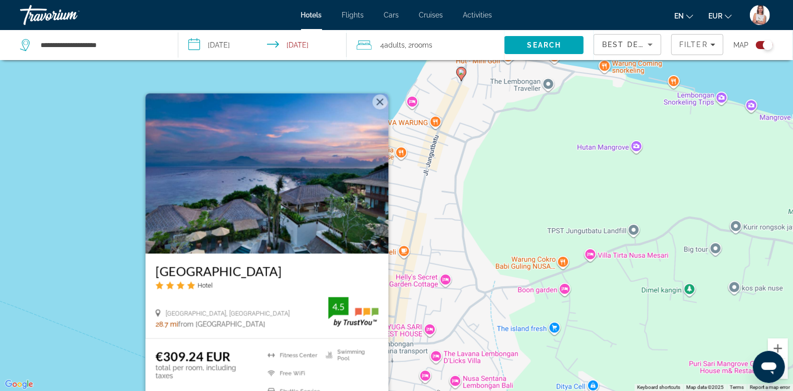
click at [98, 189] on div "To activate drag with keyboard, press Alt + Enter. Once in keyboard drag state,…" at bounding box center [396, 195] width 793 height 391
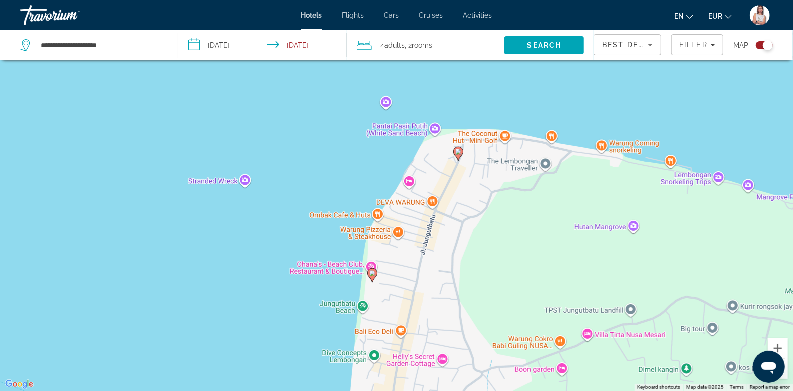
drag, startPoint x: 531, startPoint y: 138, endPoint x: 528, endPoint y: 219, distance: 80.7
click at [528, 219] on div "To activate drag with keyboard, press Alt + Enter. Once in keyboard drag state,…" at bounding box center [396, 195] width 793 height 391
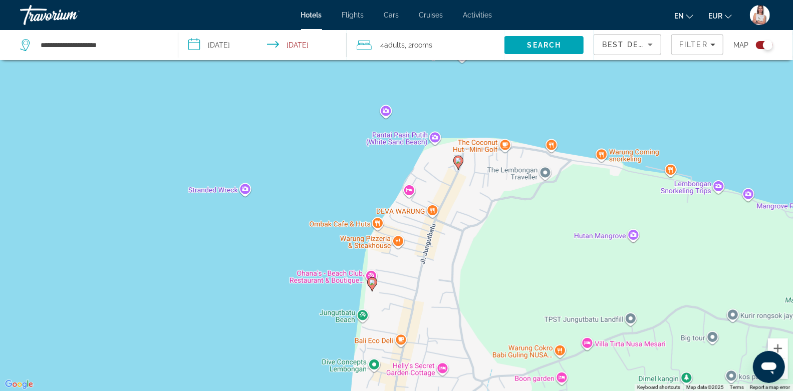
click at [372, 284] on image "Main content" at bounding box center [372, 283] width 6 height 6
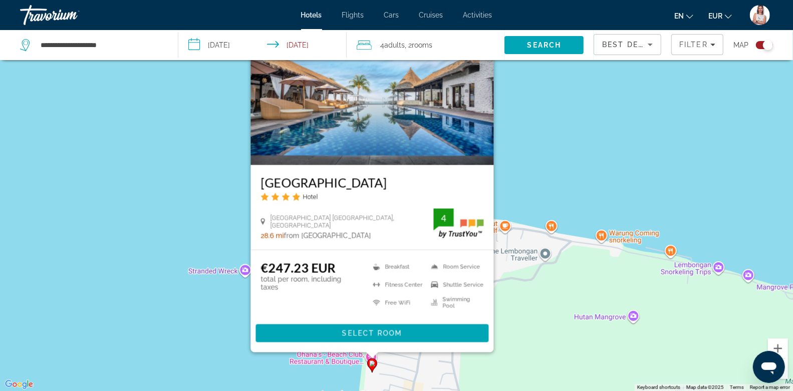
click at [546, 164] on div "To activate drag with keyboard, press Alt + Enter. Once in keyboard drag state,…" at bounding box center [396, 195] width 793 height 391
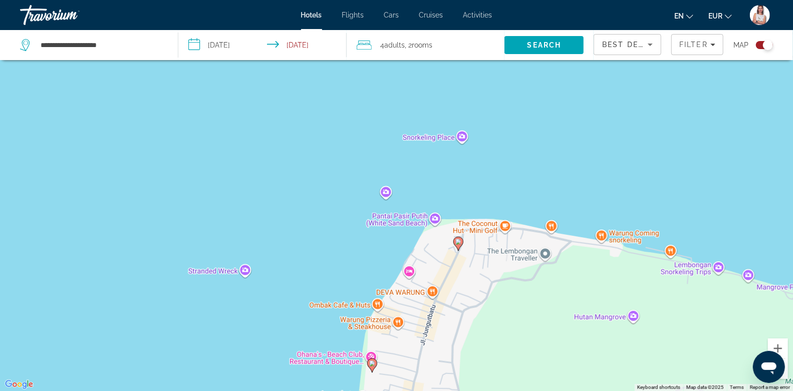
click at [457, 242] on image "Main content" at bounding box center [458, 242] width 6 height 6
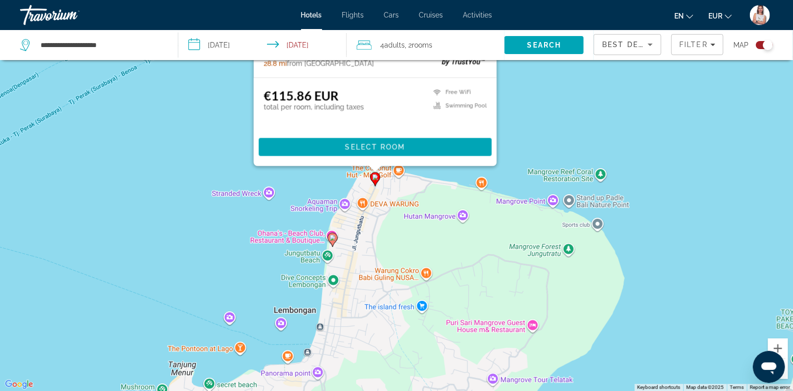
drag, startPoint x: 438, startPoint y: 311, endPoint x: 269, endPoint y: 211, distance: 196.8
click at [269, 211] on div "To activate drag with keyboard, press Alt + Enter. Once in keyboard drag state,…" at bounding box center [396, 195] width 793 height 391
click at [333, 240] on image "Main content" at bounding box center [333, 238] width 6 height 6
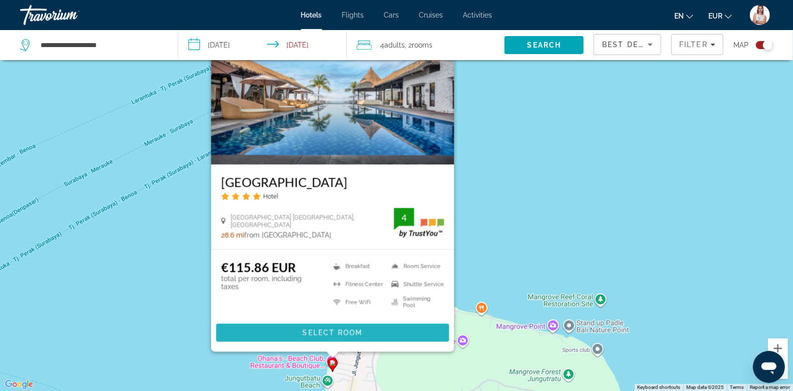
click at [280, 332] on span "Main content" at bounding box center [332, 333] width 233 height 24
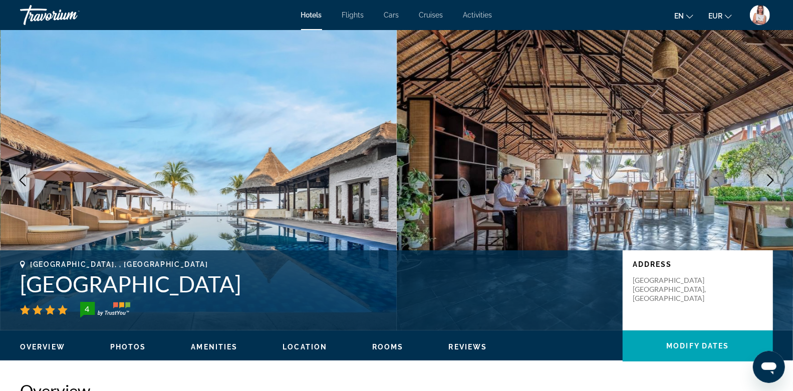
click at [768, 179] on icon "Next image" at bounding box center [771, 180] width 12 height 12
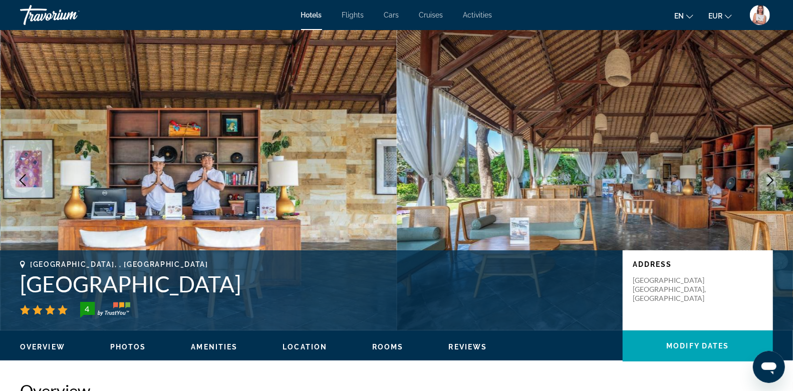
drag, startPoint x: 365, startPoint y: 289, endPoint x: 23, endPoint y: 283, distance: 342.8
click at [23, 283] on h1 "[GEOGRAPHIC_DATA]" at bounding box center [316, 284] width 593 height 26
copy h1 "[GEOGRAPHIC_DATA]"
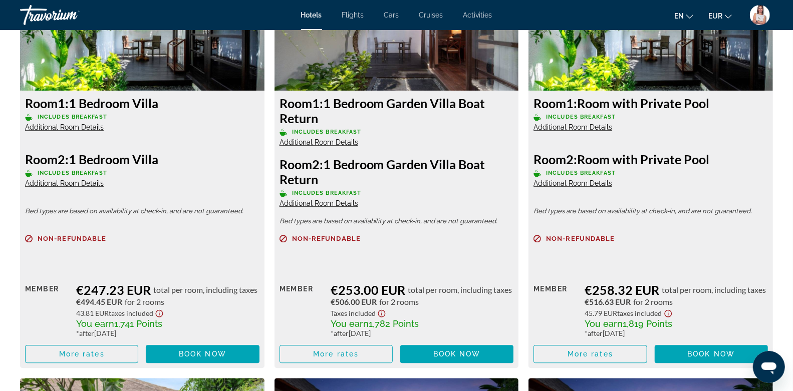
scroll to position [1574, 0]
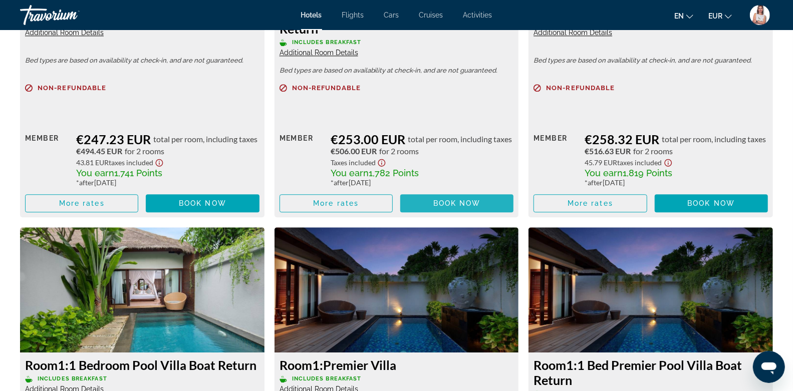
click at [448, 205] on span "Book now" at bounding box center [457, 203] width 48 height 8
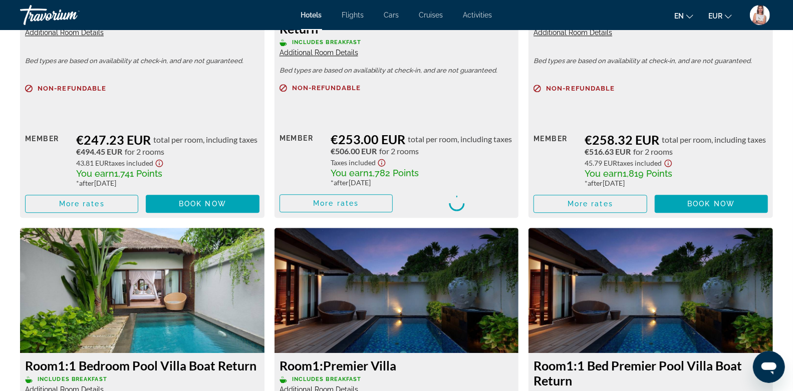
click at [448, 205] on div "Main content" at bounding box center [456, 203] width 113 height 19
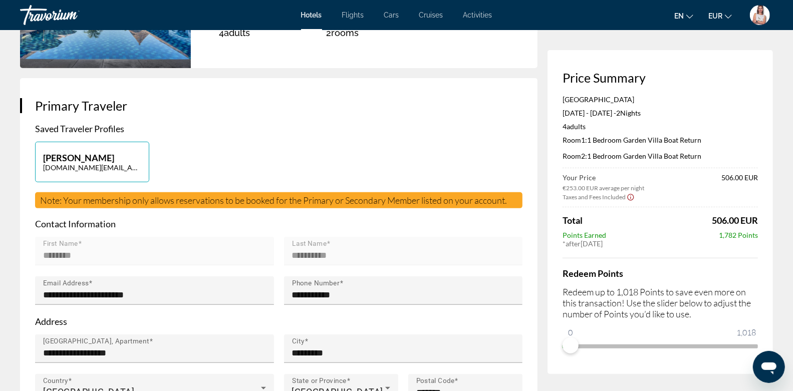
scroll to position [161, 0]
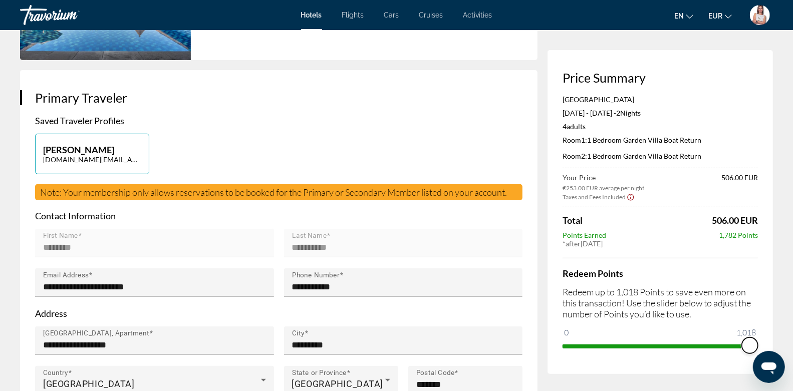
drag, startPoint x: 567, startPoint y: 346, endPoint x: 792, endPoint y: 336, distance: 224.7
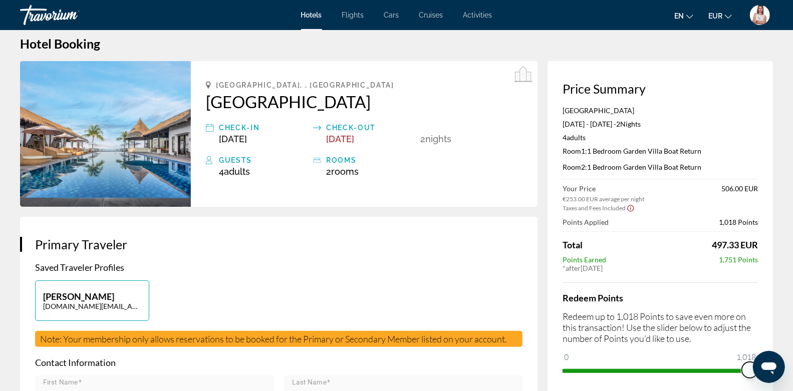
scroll to position [0, 0]
